Goal: Task Accomplishment & Management: Use online tool/utility

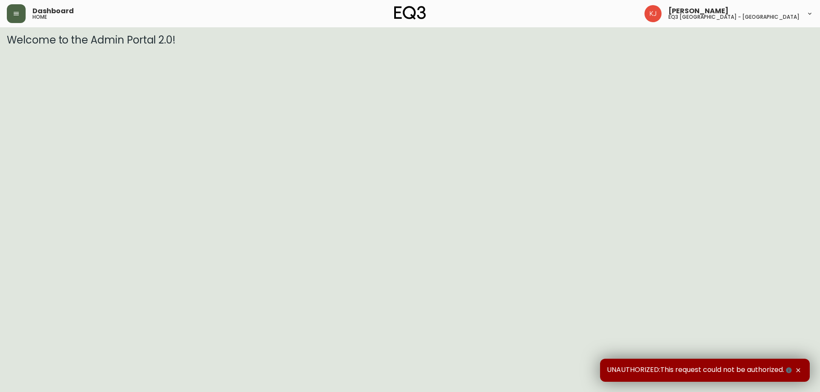
click at [13, 16] on icon "button" at bounding box center [16, 13] width 7 height 7
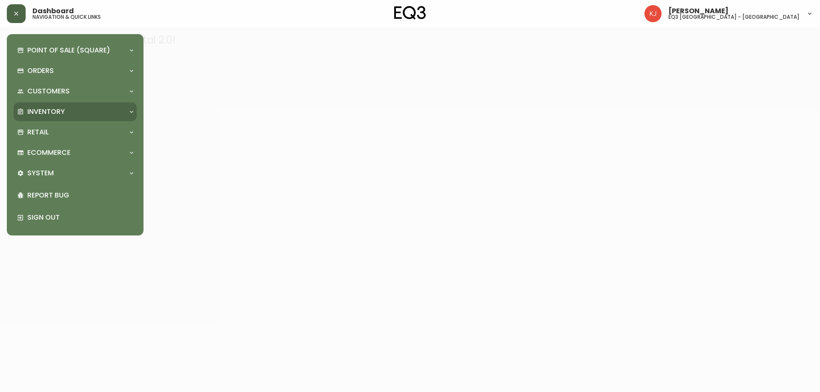
click at [51, 116] on p "Inventory" at bounding box center [46, 111] width 38 height 9
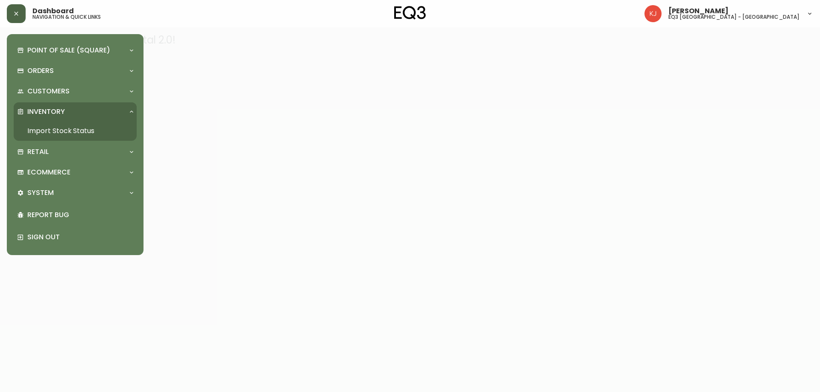
click at [75, 128] on link "Import Stock Status" at bounding box center [75, 131] width 123 height 20
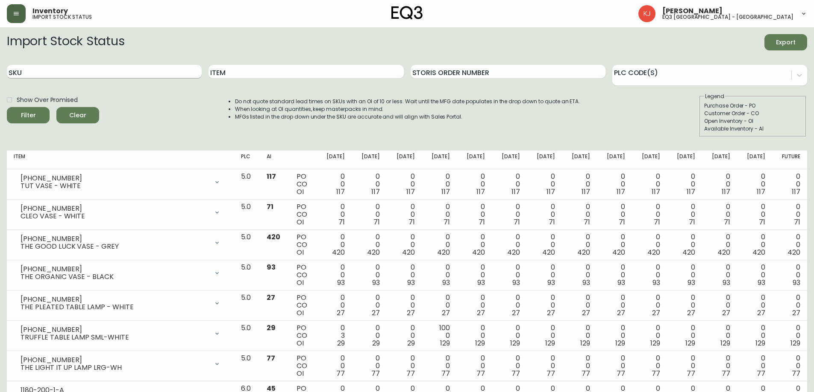
click at [48, 78] on input "SKU" at bounding box center [104, 72] width 195 height 14
paste input "31135-56-771A05"
click at [7, 107] on button "Filter" at bounding box center [28, 115] width 43 height 16
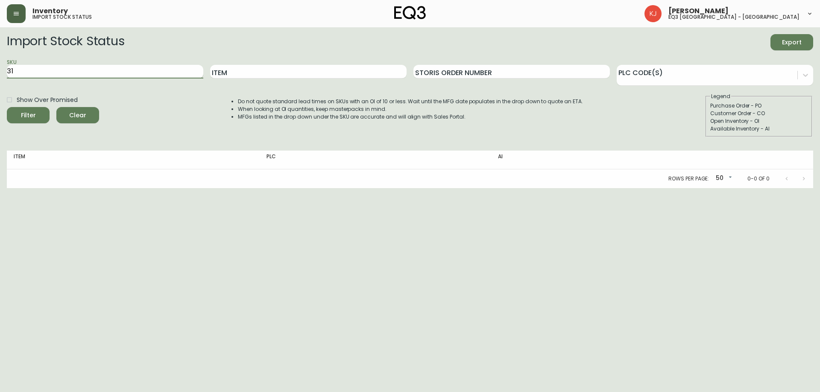
type input "3"
click at [7, 107] on button "Filter" at bounding box center [28, 115] width 43 height 16
type input "C"
